Goal: Answer question/provide support

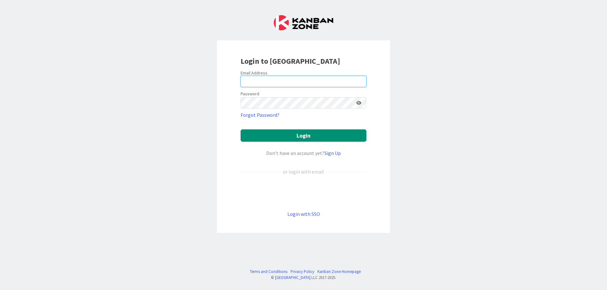
click at [266, 79] on input "email" at bounding box center [303, 81] width 126 height 11
type input "[PERSON_NAME][EMAIL_ADDRESS][DOMAIN_NAME]"
click at [240, 130] on button "Login" at bounding box center [303, 136] width 126 height 12
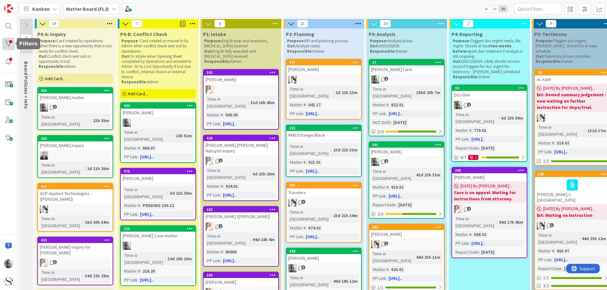
click at [12, 43] on div at bounding box center [8, 44] width 13 height 13
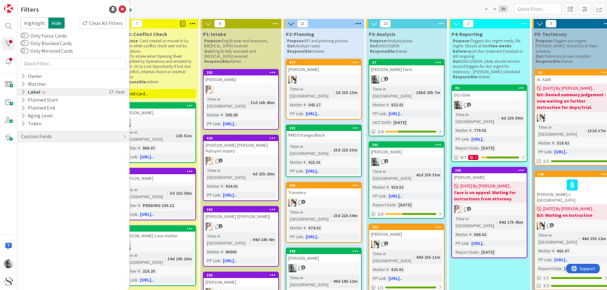
click at [25, 93] on icon at bounding box center [23, 91] width 4 height 5
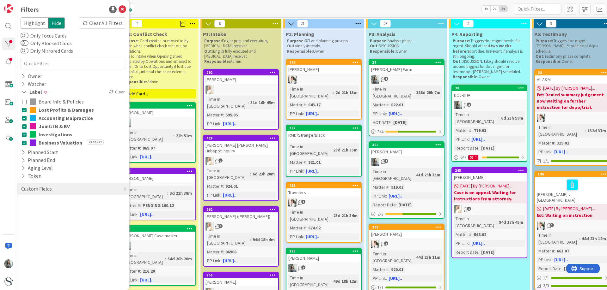
click at [24, 111] on icon at bounding box center [24, 110] width 4 height 4
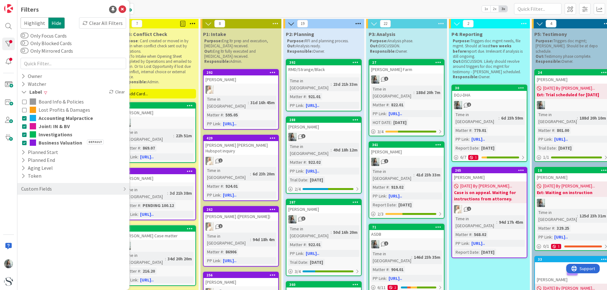
click at [24, 121] on button "Accounting Malpractice" at bounding box center [73, 118] width 102 height 8
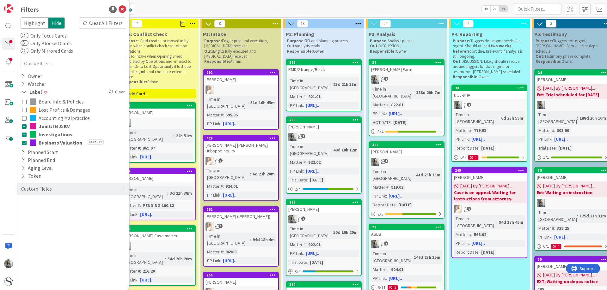
click at [25, 143] on icon at bounding box center [24, 143] width 4 height 4
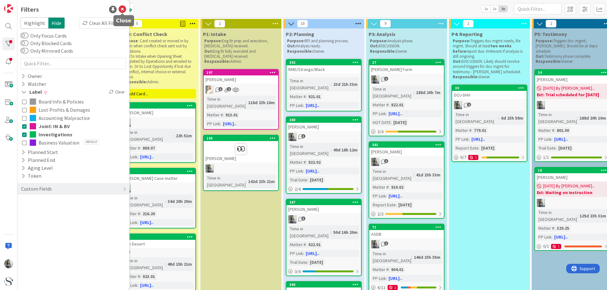
click at [122, 9] on icon at bounding box center [122, 10] width 8 height 8
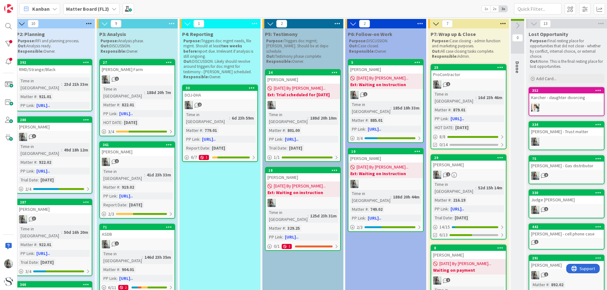
scroll to position [0, 310]
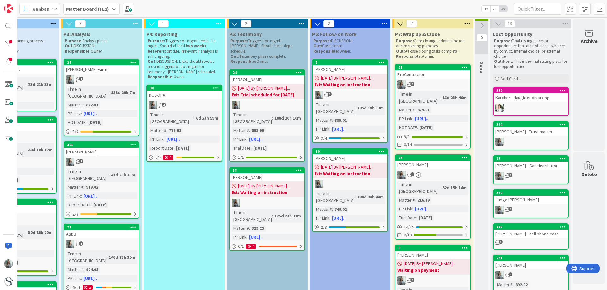
click at [495, 24] on icon at bounding box center [498, 23] width 7 height 7
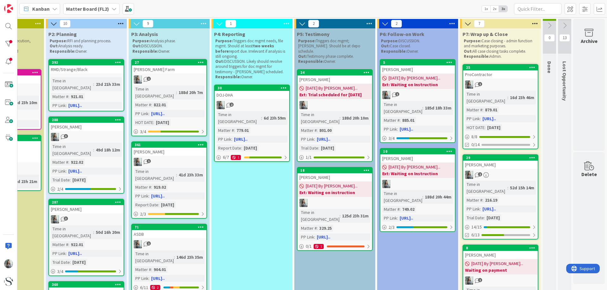
scroll to position [0, 242]
click at [337, 182] on div "[DATE] By [PERSON_NAME]... Ext: Waiting on instruction" at bounding box center [334, 189] width 75 height 15
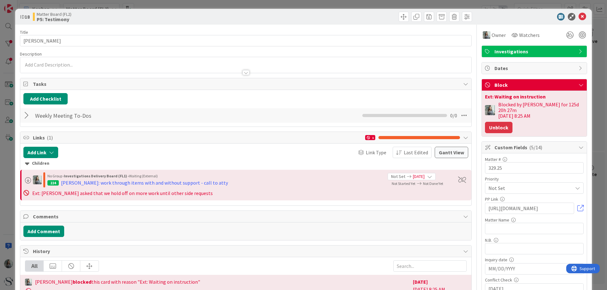
click at [492, 124] on button "Unblock" at bounding box center [498, 127] width 27 height 11
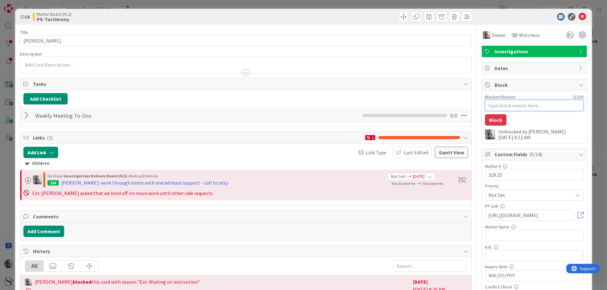
click at [491, 103] on textarea "Blocked Reason" at bounding box center [534, 105] width 99 height 11
type textarea "x"
type textarea "E"
type textarea "x"
type textarea "Ex"
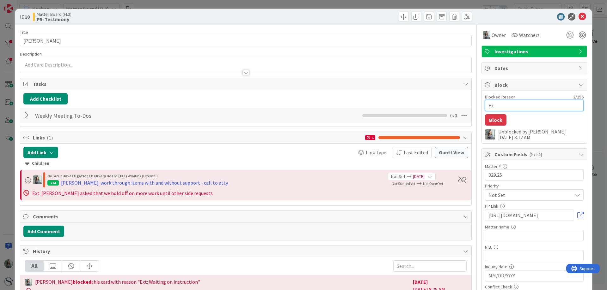
type textarea "x"
type textarea "Ext"
type textarea "x"
type textarea "Ext:"
type textarea "x"
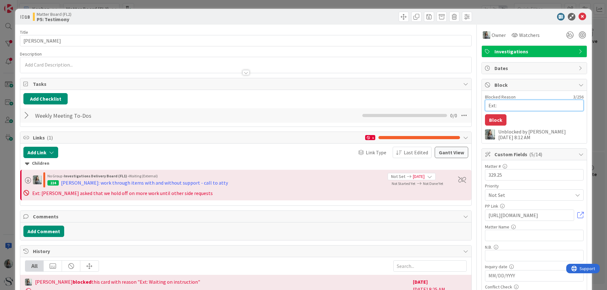
type textarea "Ext:"
type textarea "x"
type textarea "Ext: t"
type textarea "x"
type textarea "Ext: te"
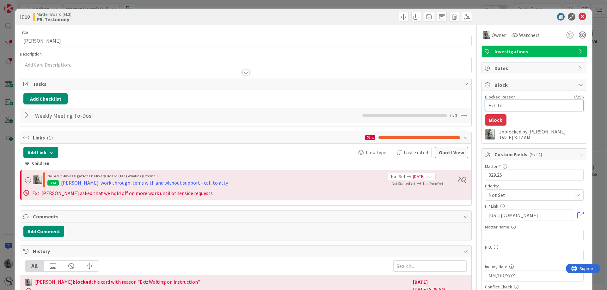
type textarea "x"
type textarea "Ext: ten"
type textarea "x"
type textarea "Ext: tent"
type textarea "x"
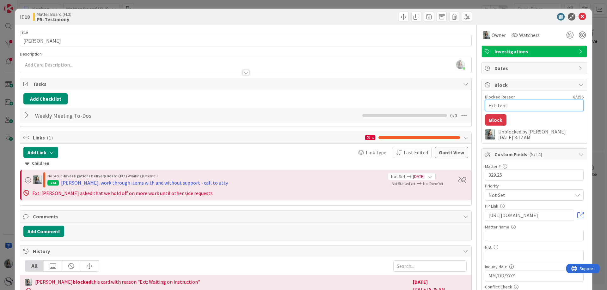
type textarea "Ext: tenta"
type textarea "x"
type textarea "Ext: tentat"
type textarea "x"
type textarea "Ext: tentati"
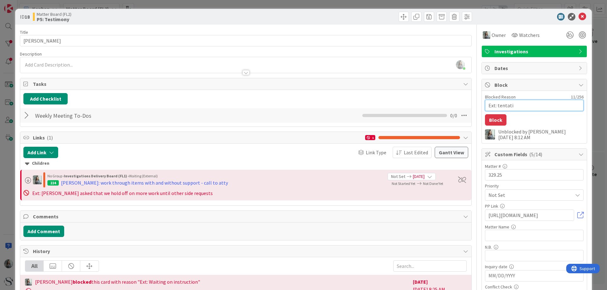
type textarea "x"
type textarea "Ext: tentativ"
type textarea "x"
type textarea "Ext: tentative"
type textarea "x"
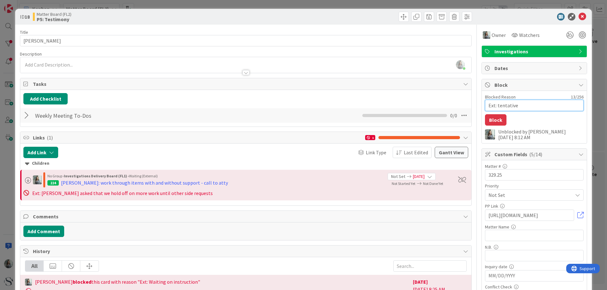
type textarea "Ext: tentative"
type textarea "x"
type textarea "Ext: tentative s"
type textarea "x"
type textarea "Ext: tentative se"
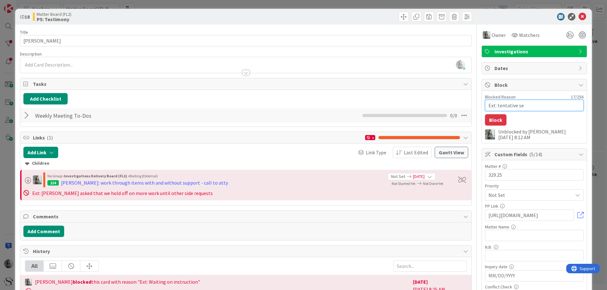
type textarea "x"
type textarea "Ext: tentative set"
type textarea "x"
type textarea "Ext: tentative sett"
type textarea "x"
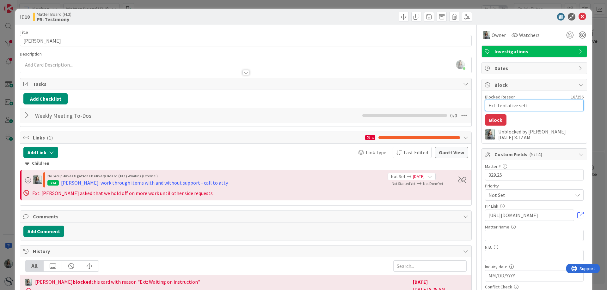
type textarea "Ext: tentative settl"
type textarea "x"
type textarea "Ext: tentative settle"
type textarea "x"
type textarea "Ext: tentative settlem"
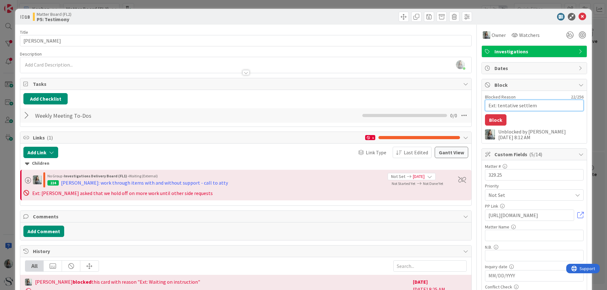
type textarea "x"
type textarea "Ext: tentative settleme"
type textarea "x"
type textarea "Ext: tentative settlemen"
type textarea "x"
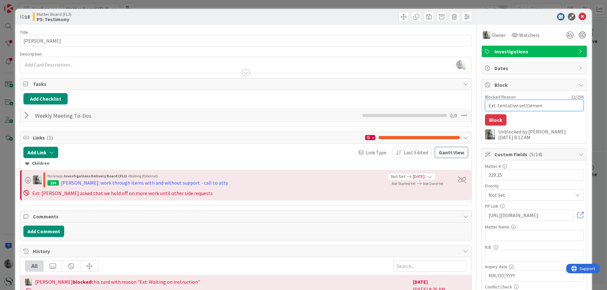
type textarea "Ext: tentative settlement"
type textarea "x"
type textarea "Ext: tentative settlement"
type textarea "x"
type textarea "Ext: tentative settlement r"
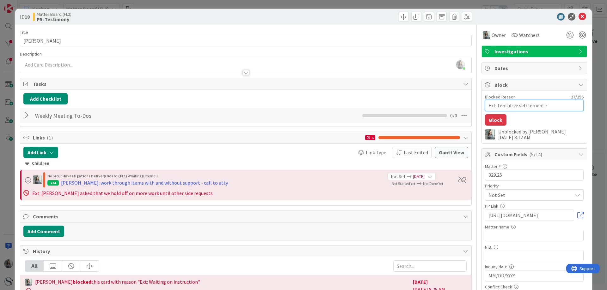
type textarea "x"
type textarea "Ext: tentative settlement rea"
type textarea "x"
type textarea "Ext: tentative settlement reac"
type textarea "x"
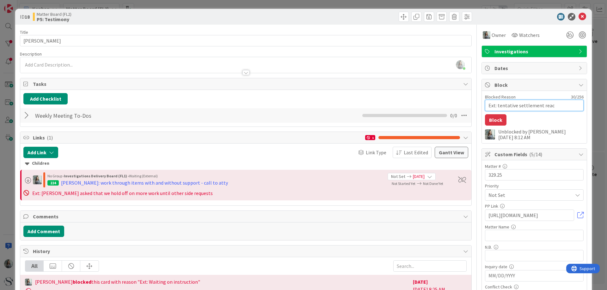
type textarea "Ext: tentative settlement reach"
type textarea "x"
type textarea "Ext: tentative settlement reache"
type textarea "x"
type textarea "Ext: tentative settlement reached"
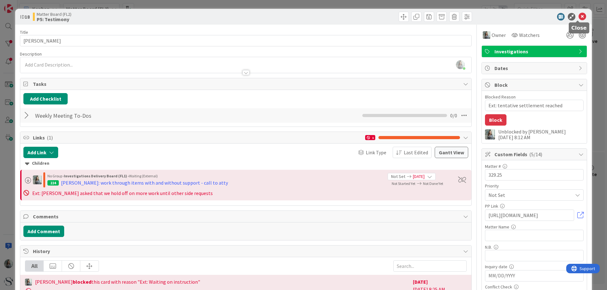
click at [581, 15] on icon at bounding box center [582, 17] width 8 height 8
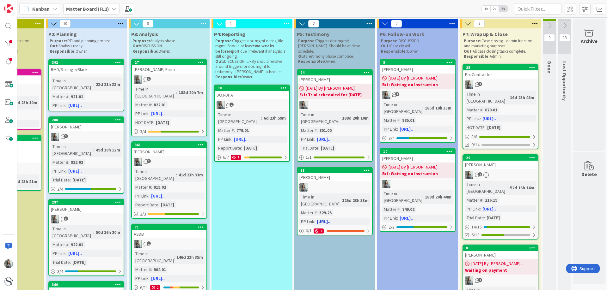
click at [341, 184] on div at bounding box center [334, 188] width 75 height 8
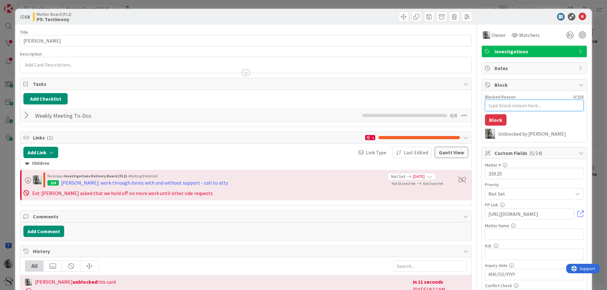
click at [503, 106] on textarea "Blocked Reason" at bounding box center [534, 105] width 99 height 11
type textarea "x"
type textarea "E"
type textarea "x"
type textarea "Ex"
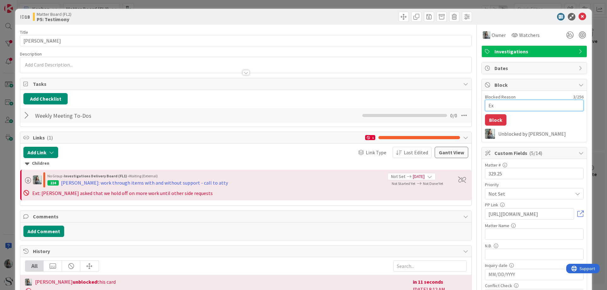
type textarea "x"
type textarea "Ext"
type textarea "x"
type textarea "Ext:"
type textarea "x"
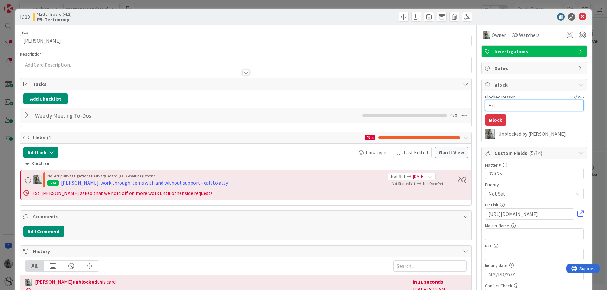
type textarea "Ext:"
type textarea "x"
type textarea "Ext: t"
type textarea "x"
type textarea "Ext: te"
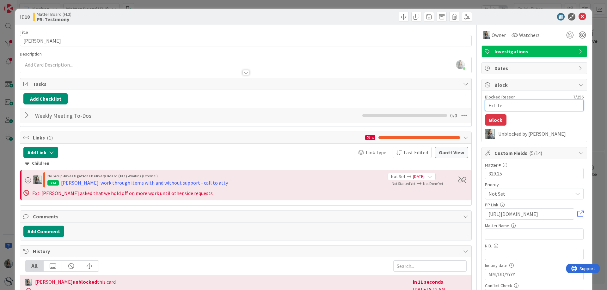
type textarea "x"
type textarea "Ext: ten"
type textarea "x"
type textarea "Ext: tent"
type textarea "x"
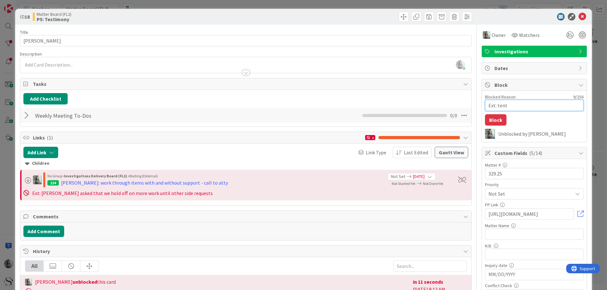
type textarea "Ext: tenta"
type textarea "x"
type textarea "Ext: tentat"
type textarea "x"
type textarea "Ext: tentati"
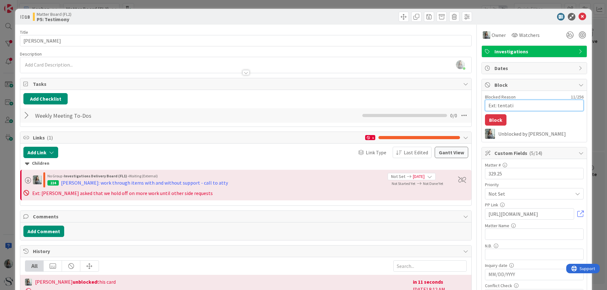
type textarea "x"
type textarea "Ext: tentativ"
type textarea "x"
type textarea "Ext: tentative"
type textarea "x"
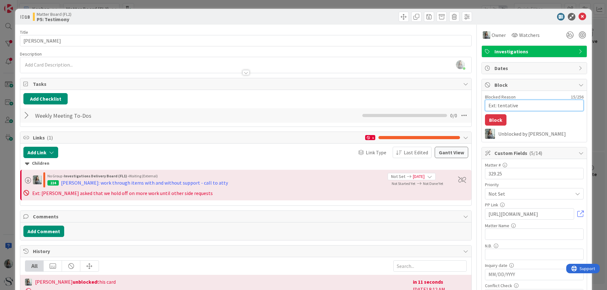
type textarea "Ext: tentative s"
type textarea "x"
type textarea "Ext: tentative se"
type textarea "x"
type textarea "Ext: tentative set"
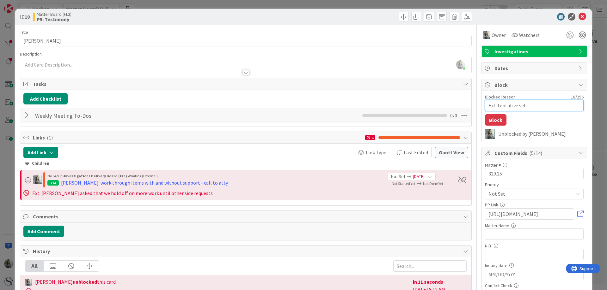
type textarea "x"
type textarea "Ext: tentative sett"
type textarea "x"
type textarea "Ext: tentative settl"
type textarea "x"
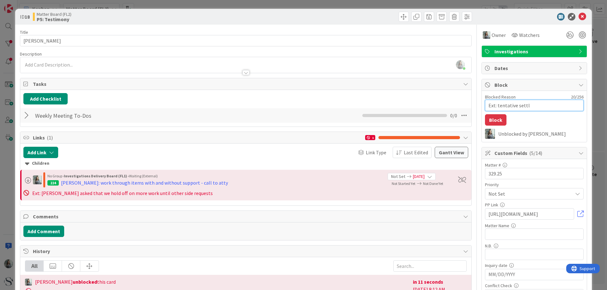
type textarea "Ext: tentative settle"
type textarea "x"
type textarea "Ext: tentative settlem"
type textarea "x"
type textarea "Ext: tentative settleme"
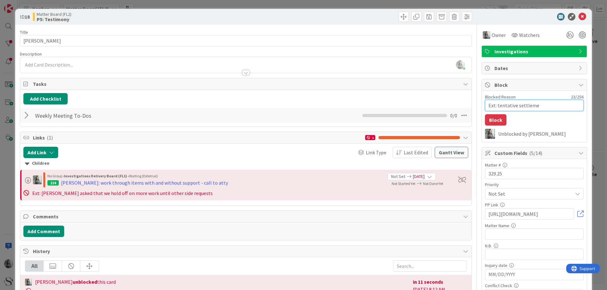
type textarea "x"
type textarea "Ext: tentative settlemen"
type textarea "x"
type textarea "Ext: tentative settlement"
type textarea "x"
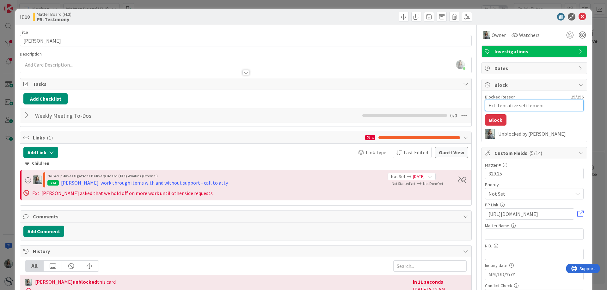
type textarea "Ext: tentative settlement"
type textarea "x"
type textarea "Ext: tentative settlement r"
type textarea "x"
type textarea "Ext: tentative settlement re"
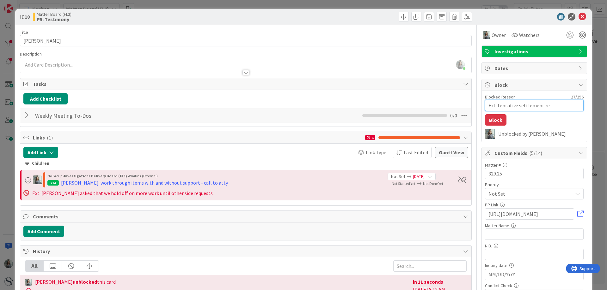
type textarea "x"
type textarea "Ext: tentative settlement rea"
type textarea "x"
type textarea "Ext: tentative settlement reac"
type textarea "x"
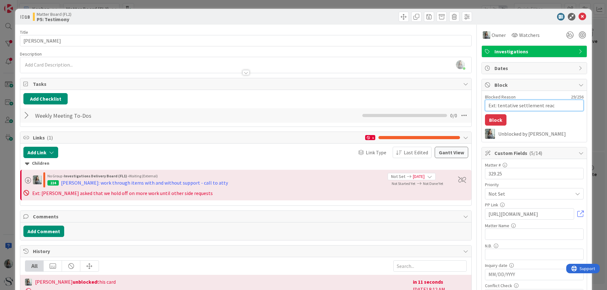
type textarea "Ext: tentative settlement reach"
type textarea "x"
type textarea "Ext: tentative settlement reache"
type textarea "x"
type textarea "Ext: tentative settlement reached"
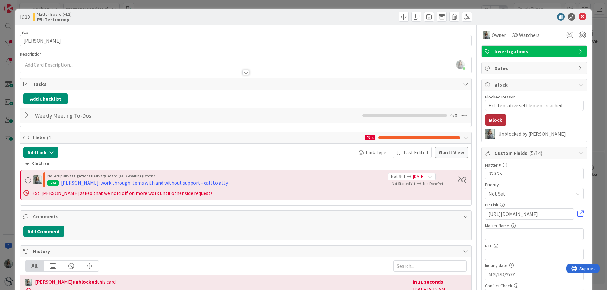
click at [489, 119] on button "Block" at bounding box center [495, 119] width 21 height 11
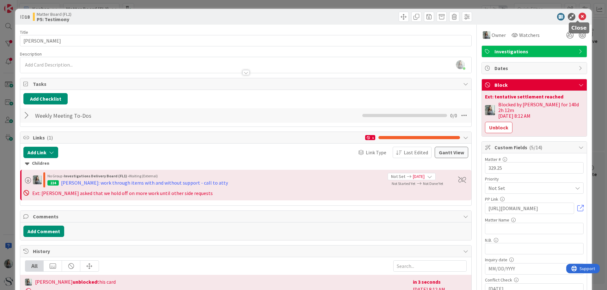
click at [580, 18] on icon at bounding box center [582, 17] width 8 height 8
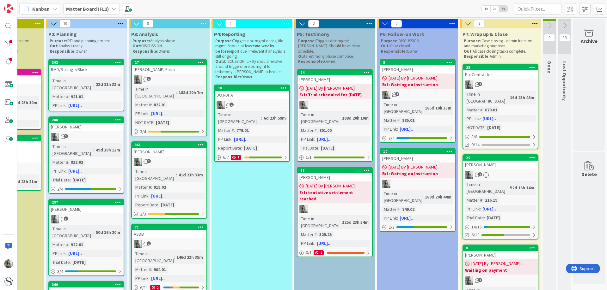
click at [266, 95] on div "DOJ-DHA" at bounding box center [252, 95] width 75 height 8
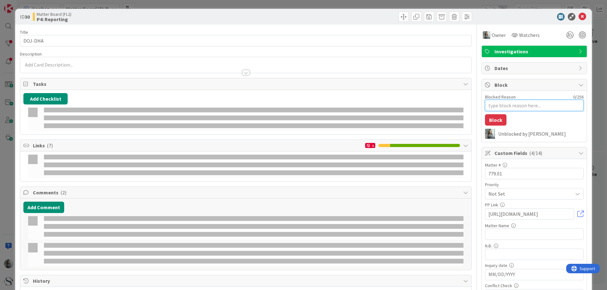
click at [491, 107] on textarea "Blocked Reason" at bounding box center [534, 105] width 99 height 11
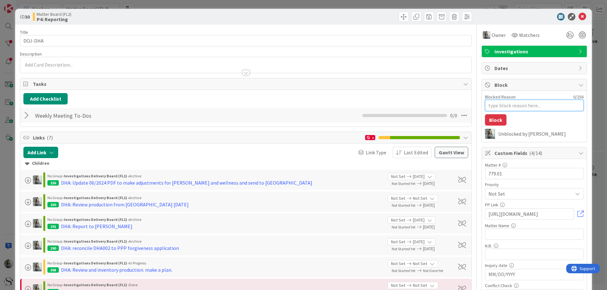
type textarea "x"
type textarea "E"
type textarea "x"
type textarea "Ex"
type textarea "x"
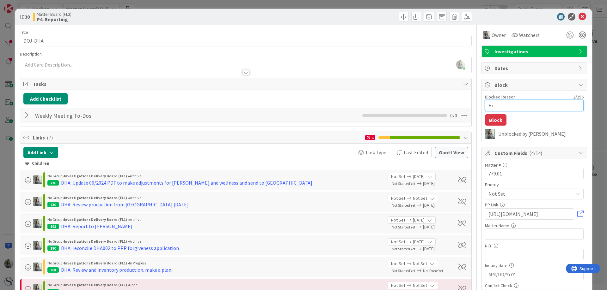
type textarea "Ext"
type textarea "x"
type textarea "Ext:"
type textarea "x"
type textarea "Ext: w"
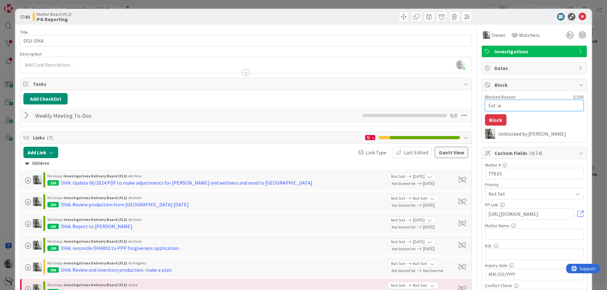
type textarea "x"
type textarea "Ext: wa"
type textarea "x"
type textarea "Ext: wai"
type textarea "x"
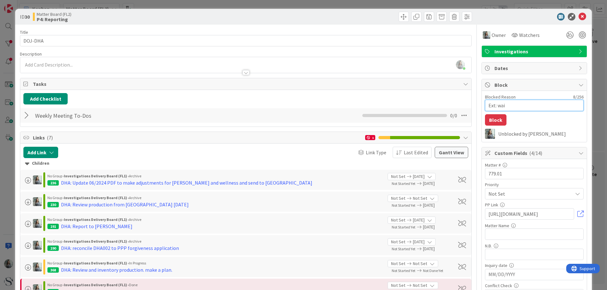
type textarea "Ext: wait"
type textarea "x"
type textarea "Ext: waitig"
type textarea "x"
type textarea "Ext: waitign"
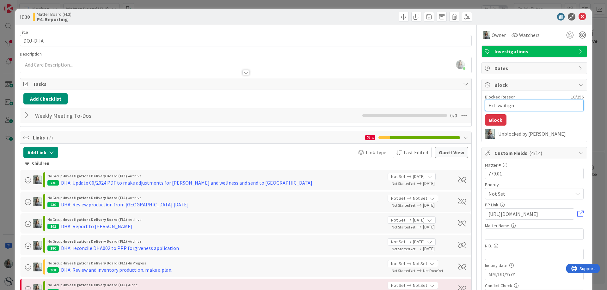
type textarea "x"
type textarea "Ext: waitign"
type textarea "x"
type textarea "Ext: waitign o"
type textarea "x"
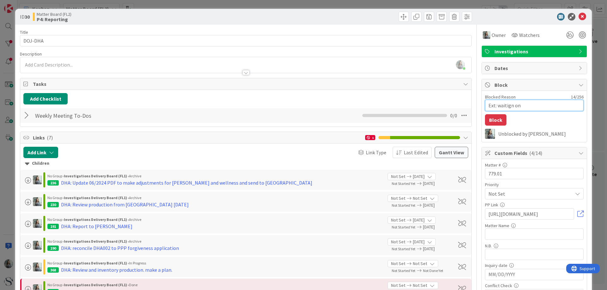
type textarea "Ext: waitign on"
type textarea "x"
type textarea "Ext: waitign on i"
type textarea "x"
type textarea "Ext: waitign on in"
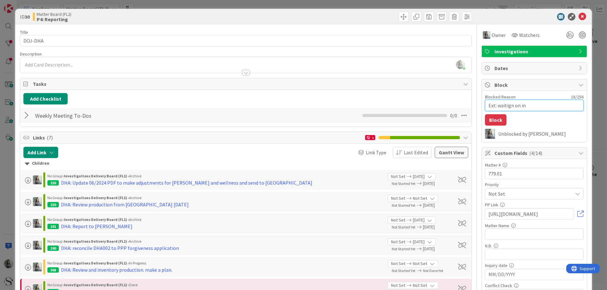
type textarea "x"
type textarea "Ext: waitign on ins"
type textarea "x"
type textarea "Ext: waitign on inst"
type textarea "x"
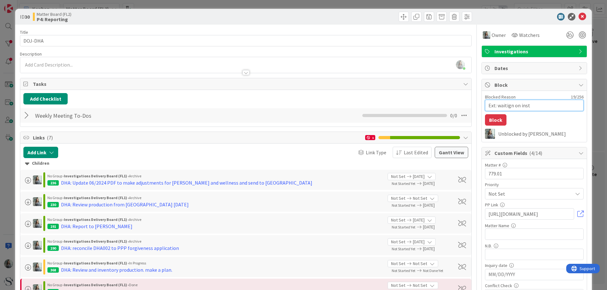
type textarea "Ext: waitign on instr"
type textarea "x"
type textarea "Ext: waitign on instru"
type textarea "x"
type textarea "Ext: waitign on instruct"
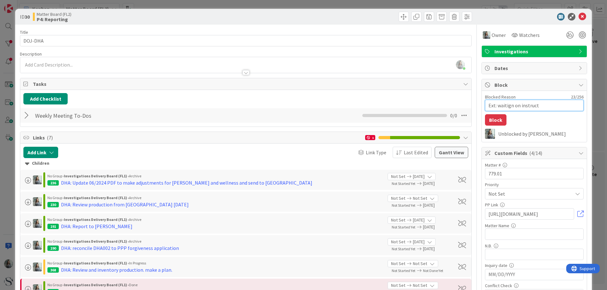
type textarea "x"
type textarea "Ext: waitign on instructi"
type textarea "x"
type textarea "Ext: waitign on instructio"
type textarea "x"
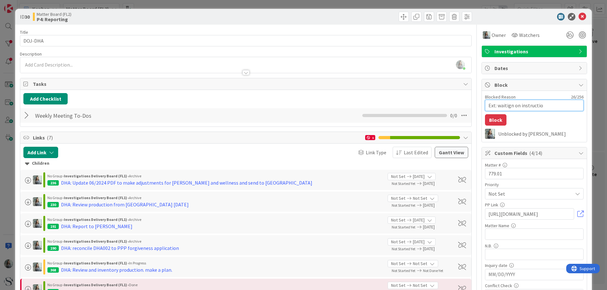
type textarea "Ext: waitign on instruction"
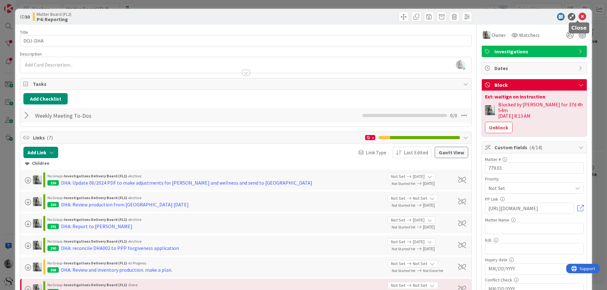
click at [577, 11] on div "ID 30 Matter Board (FL2) P4: Reporting" at bounding box center [303, 17] width 576 height 16
click at [579, 15] on icon at bounding box center [582, 17] width 8 height 8
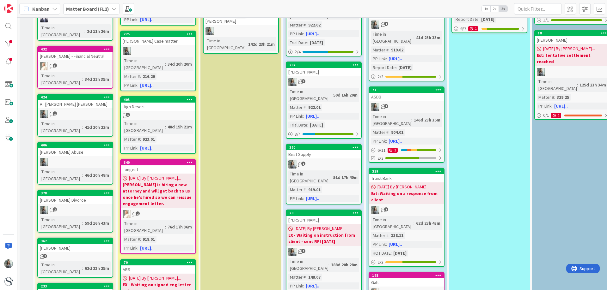
scroll to position [126, 0]
